Goal: Task Accomplishment & Management: Use online tool/utility

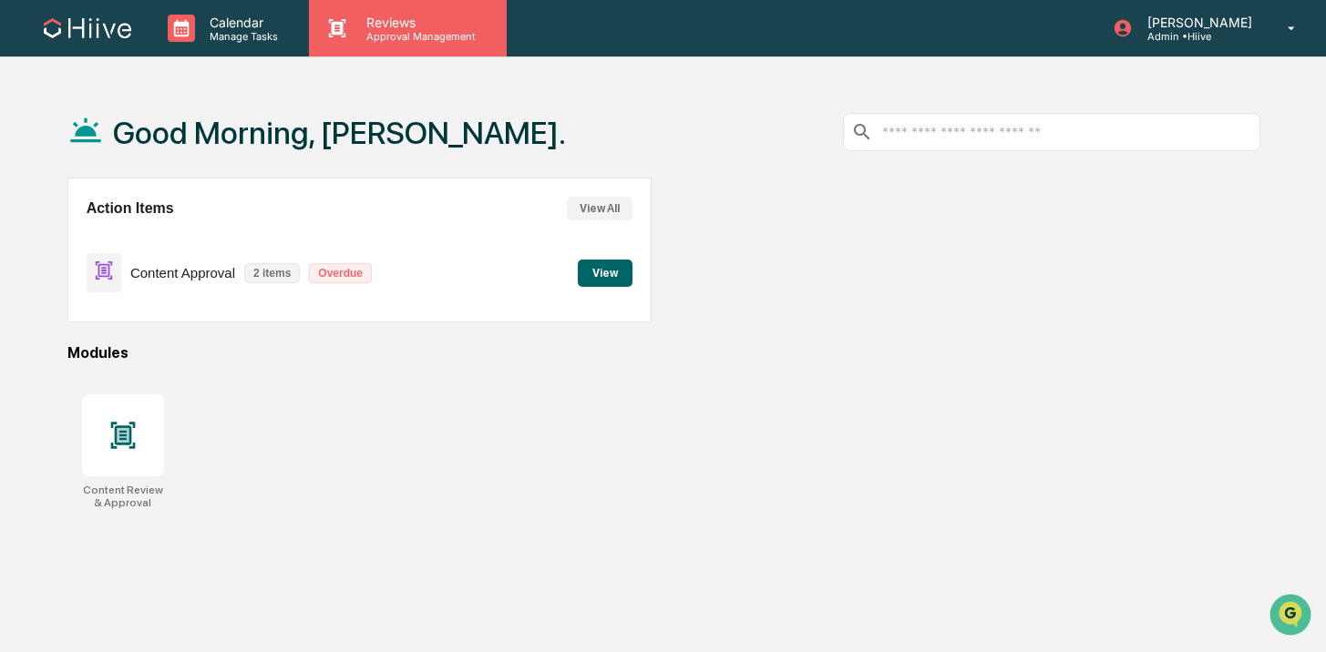
click at [377, 15] on p "Reviews" at bounding box center [418, 22] width 133 height 15
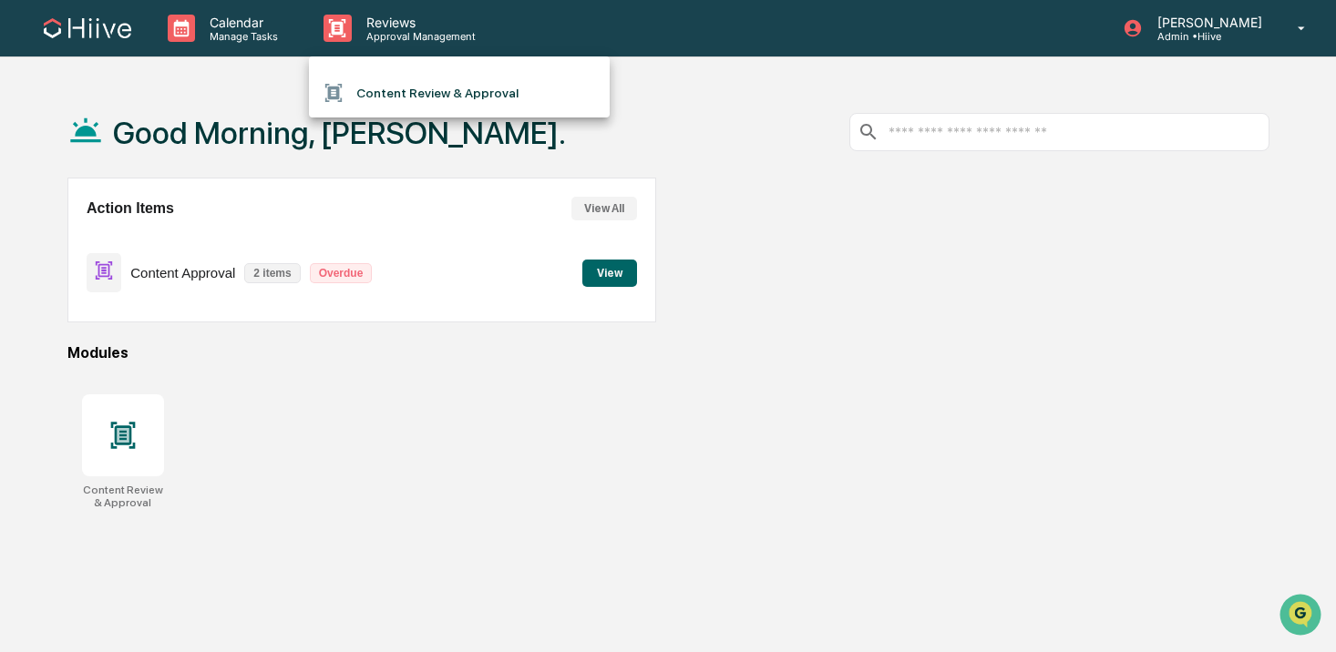
click at [413, 89] on li "Content Review & Approval" at bounding box center [459, 93] width 301 height 35
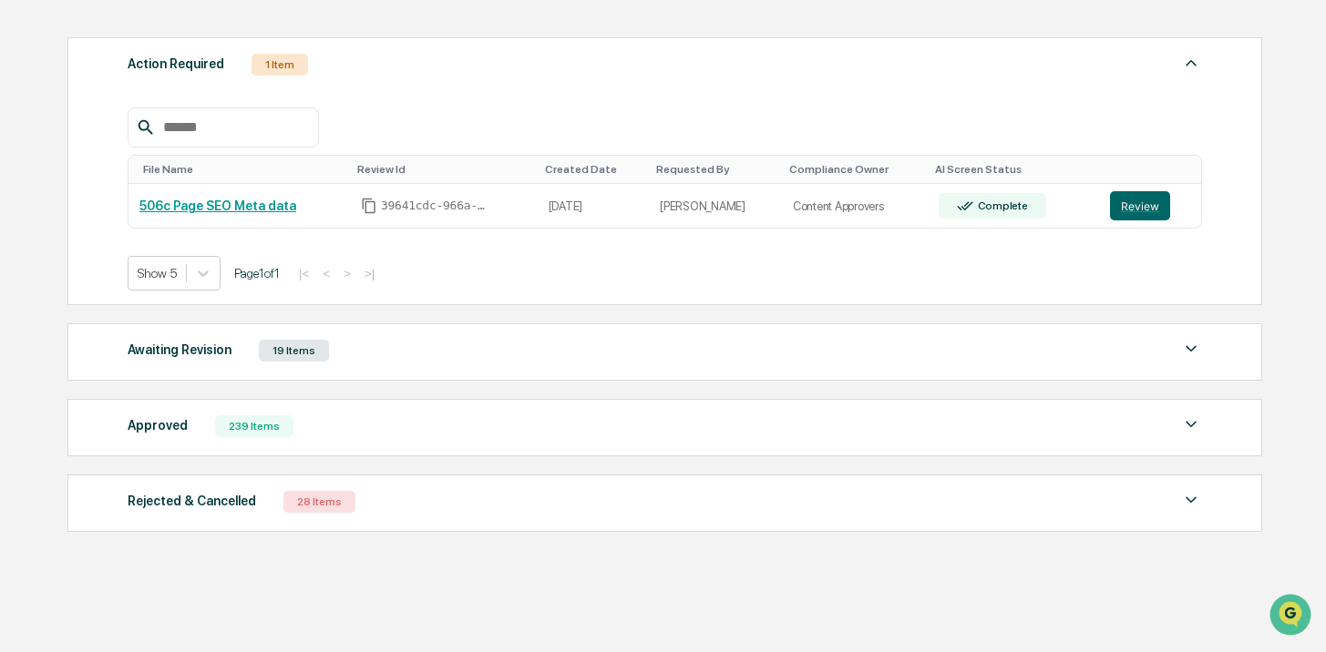
scroll to position [249, 0]
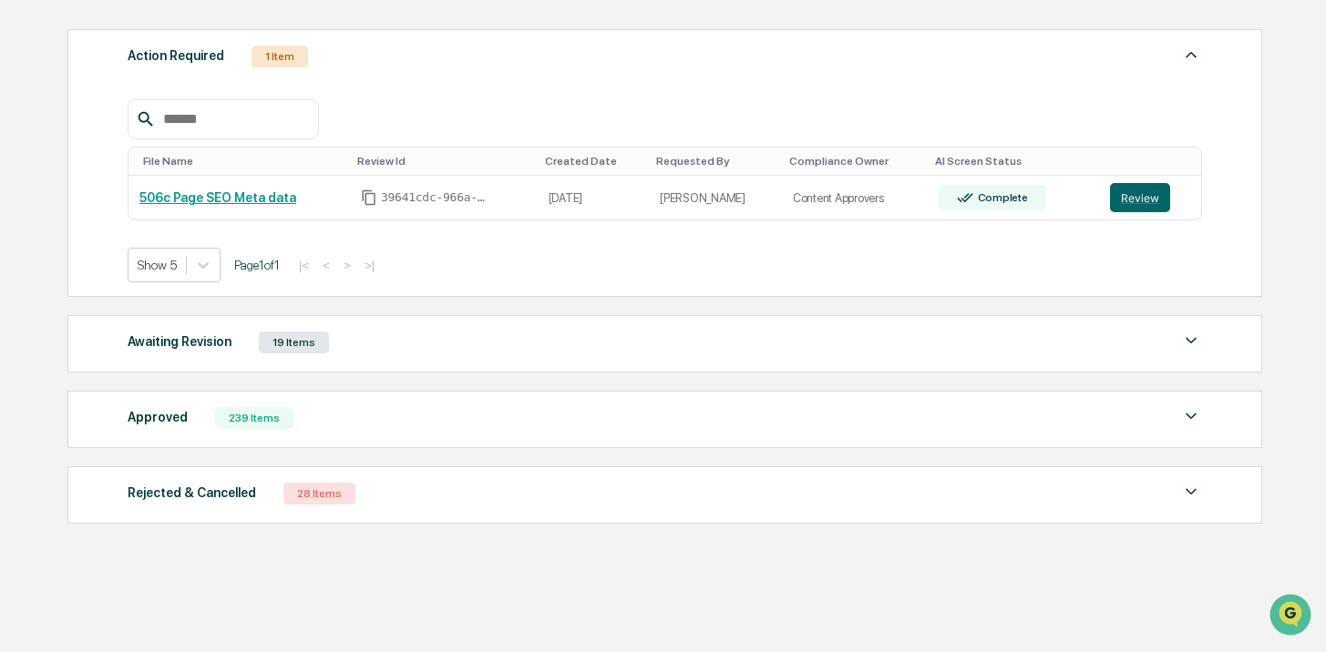
click at [418, 407] on div "Approved 239 Items" at bounding box center [665, 419] width 1074 height 26
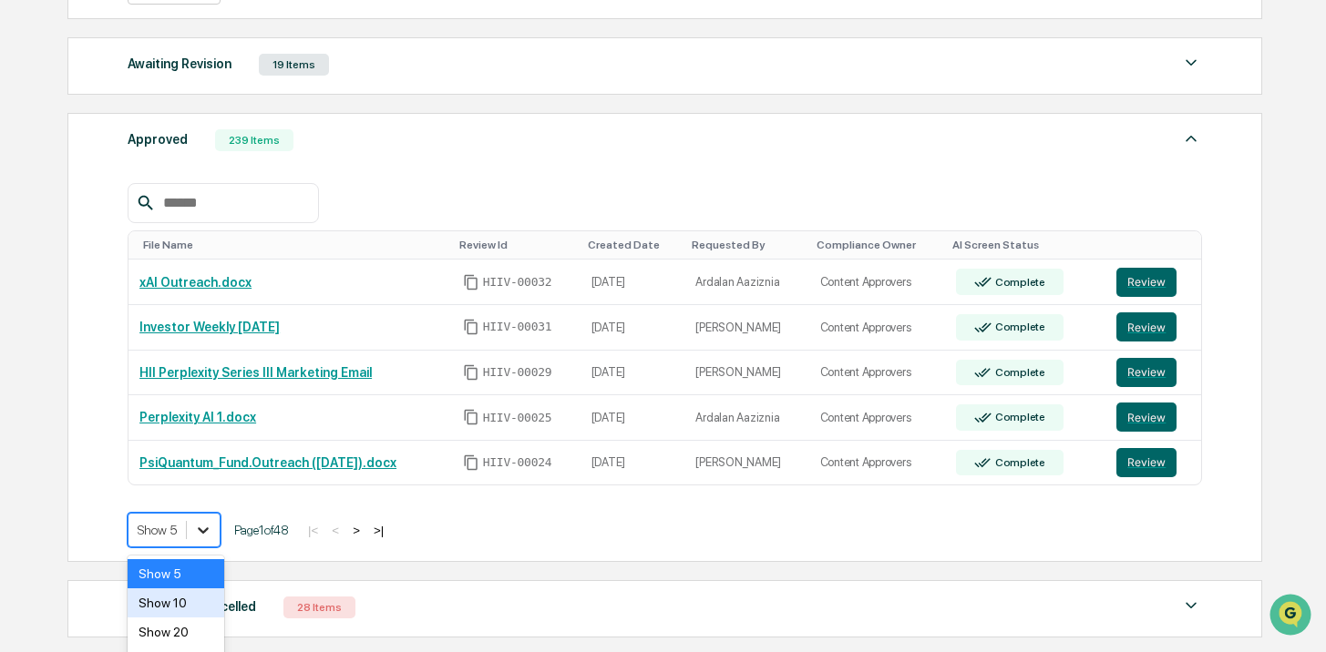
click at [207, 527] on body "Calendar Manage Tasks Reviews Approval Management [PERSON_NAME] Admin • Hiive H…" at bounding box center [663, 120] width 1326 height 1292
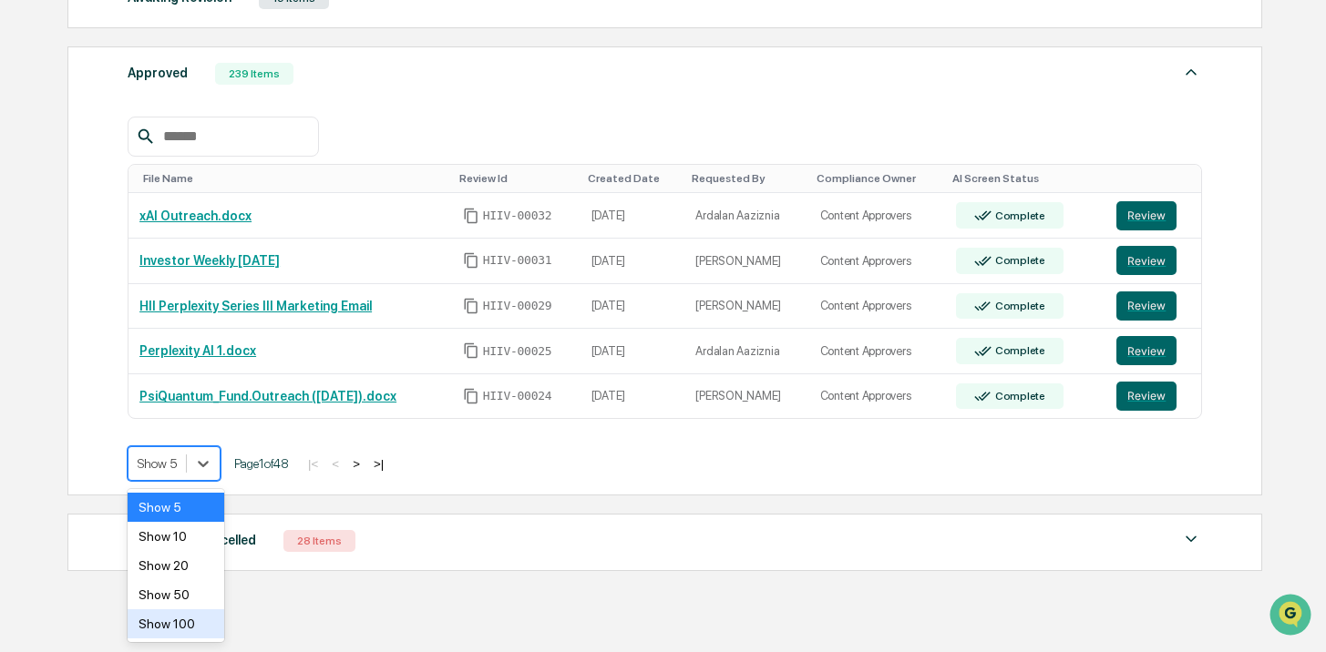
click at [193, 622] on div "Show 100" at bounding box center [176, 624] width 97 height 29
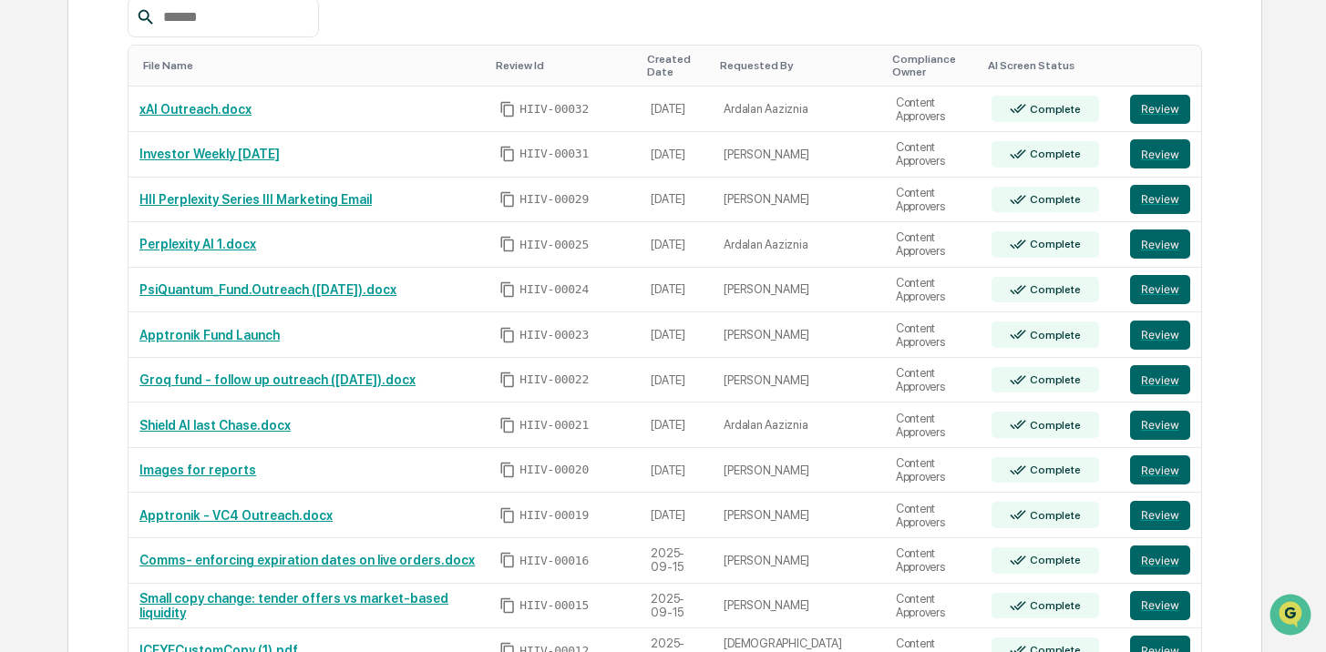
scroll to position [857, 0]
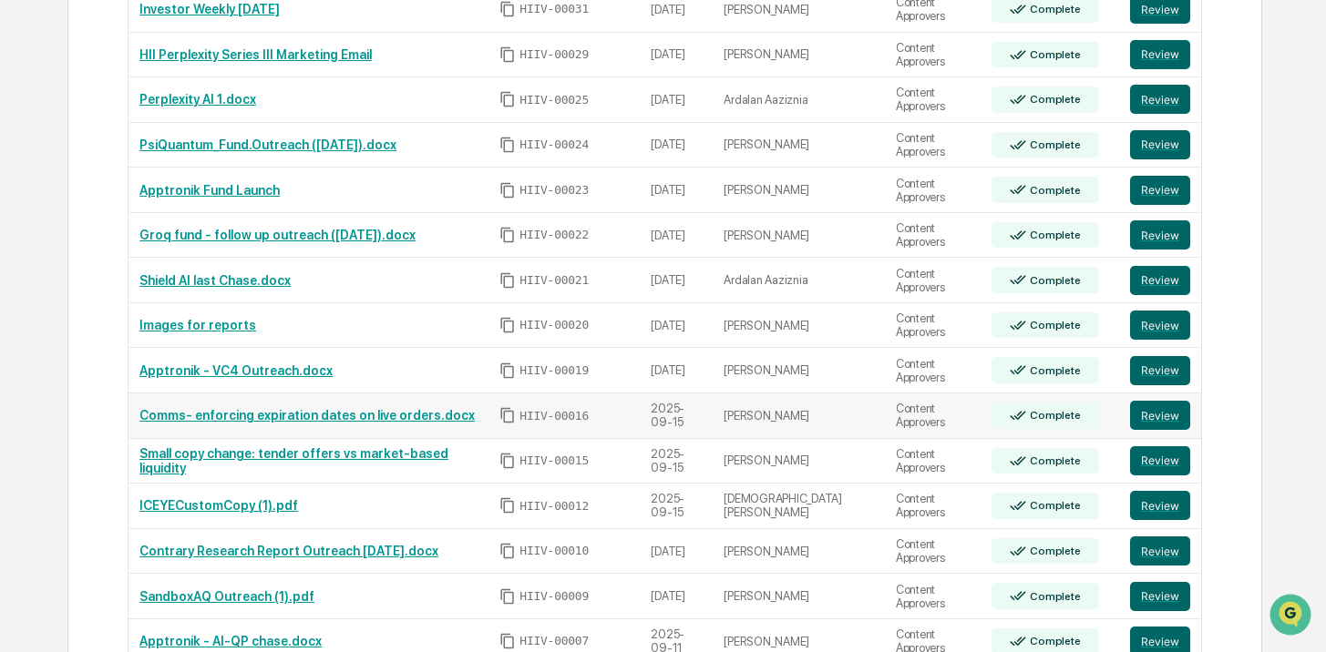
click at [272, 411] on link "Comms- enforcing expiration dates on live orders.docx" at bounding box center [306, 415] width 335 height 15
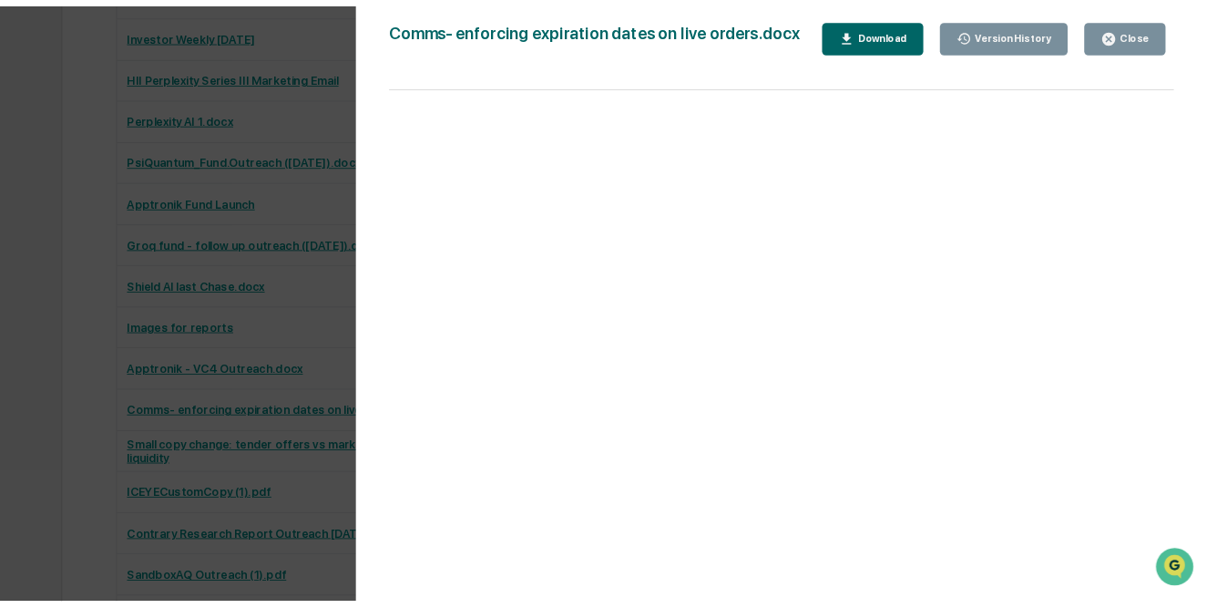
scroll to position [817, 0]
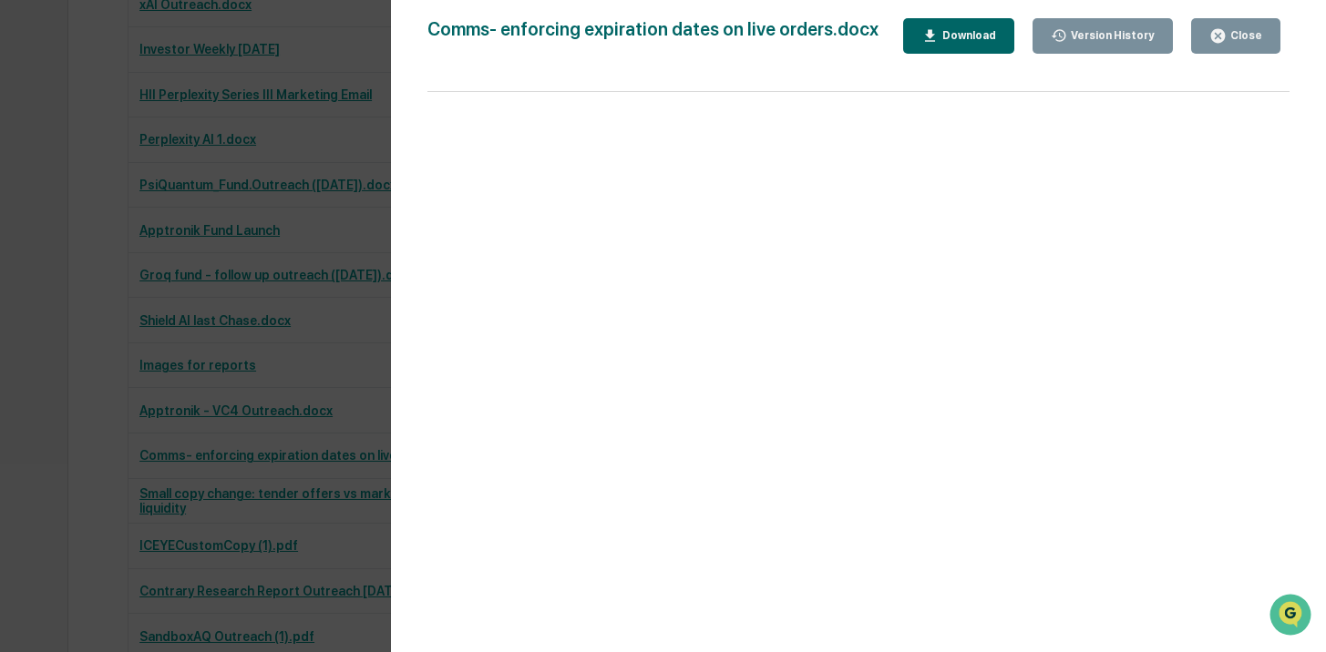
click at [1248, 31] on div "Close" at bounding box center [1245, 35] width 36 height 13
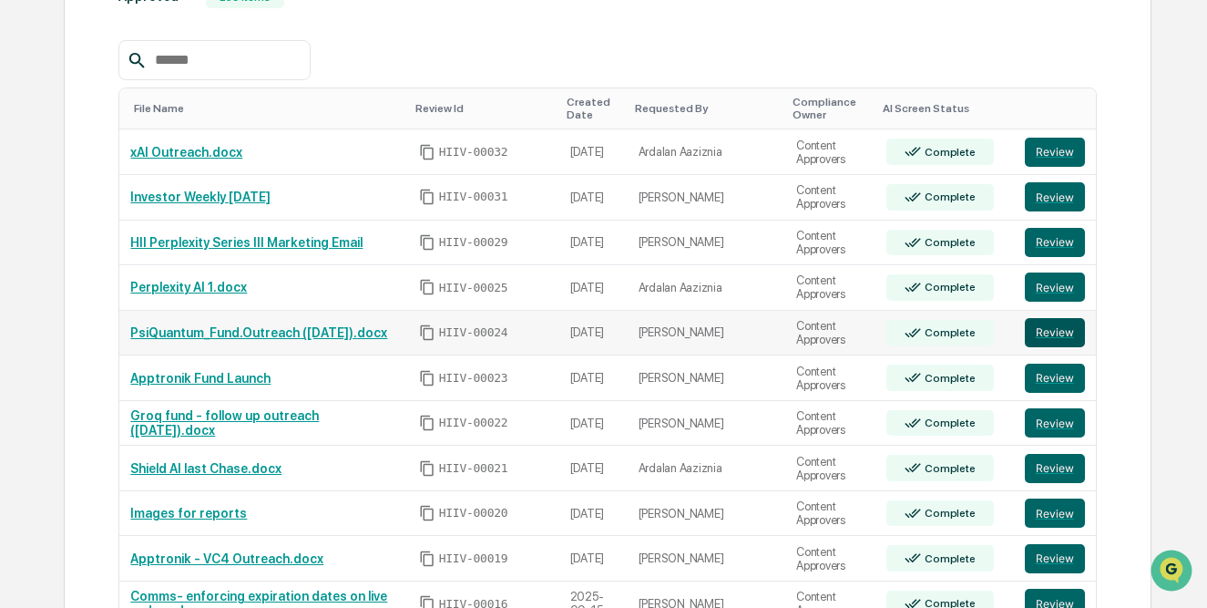
scroll to position [0, 0]
